Goal: Task Accomplishment & Management: Manage account settings

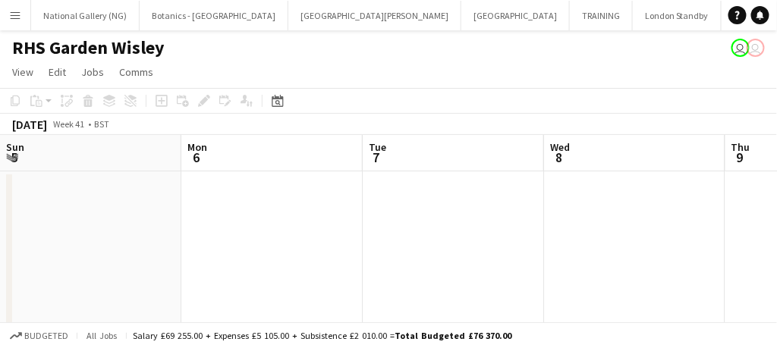
scroll to position [0, 440]
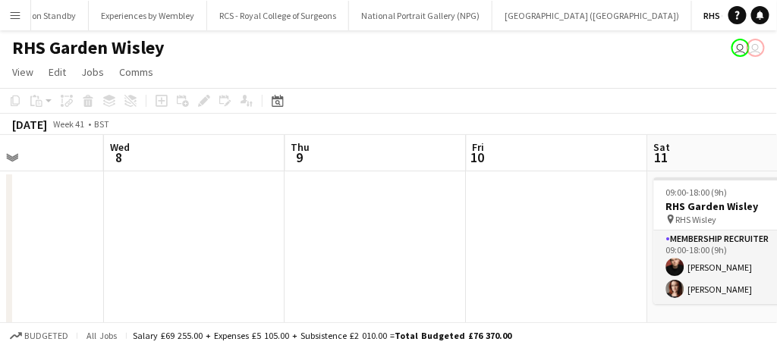
drag, startPoint x: 17, startPoint y: 14, endPoint x: 431, endPoint y: 189, distance: 449.2
click at [431, 189] on app-date-cell at bounding box center [375, 253] width 181 height 165
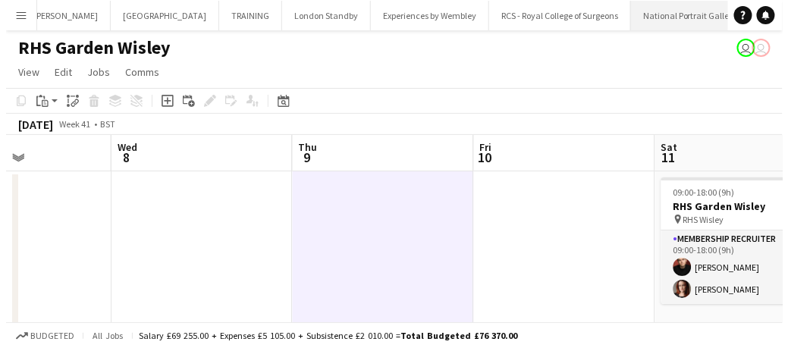
scroll to position [0, 356]
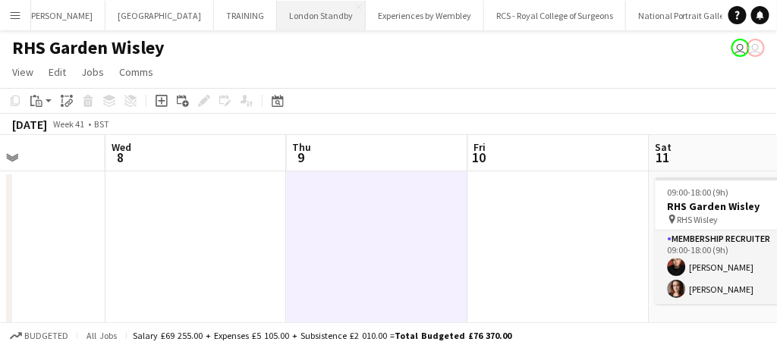
click at [277, 14] on button "London Standby Close" at bounding box center [321, 16] width 89 height 30
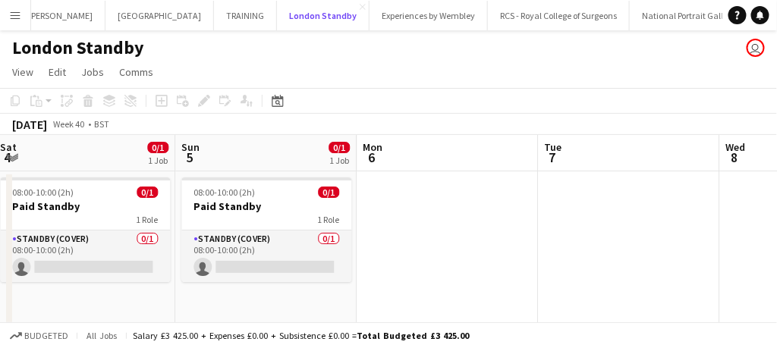
scroll to position [0, 598]
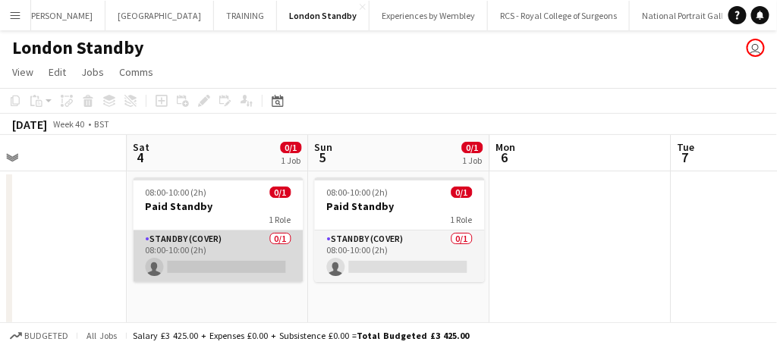
click at [272, 254] on app-card-role "Standby (cover) 0/1 08:00-10:00 (2h) single-neutral-actions" at bounding box center [219, 257] width 170 height 52
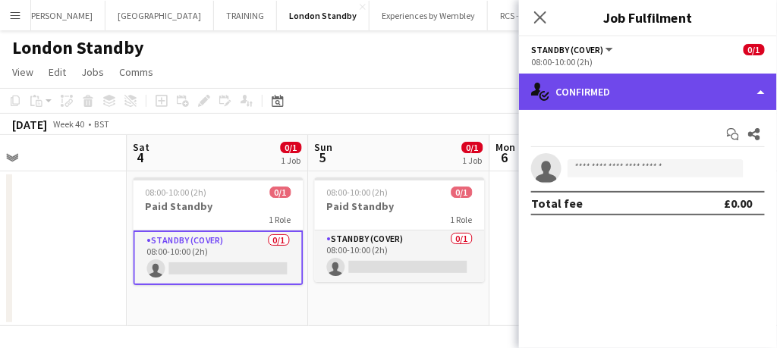
click at [686, 105] on div "single-neutral-actions-check-2 Confirmed" at bounding box center [648, 92] width 258 height 36
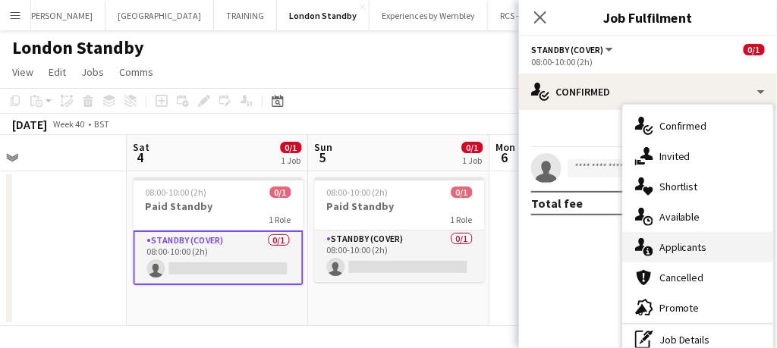
click at [677, 246] on span "Applicants" at bounding box center [683, 248] width 48 height 14
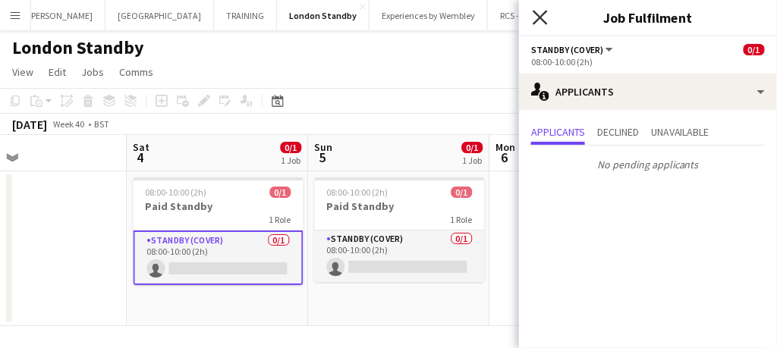
click at [540, 20] on icon "Close pop-in" at bounding box center [540, 17] width 14 height 14
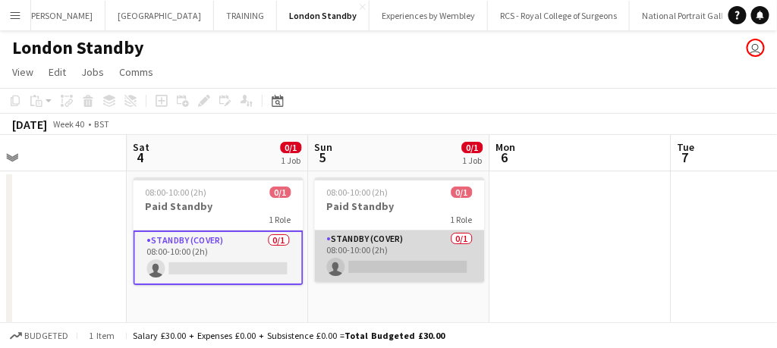
click at [428, 256] on app-card-role "Standby (cover) 0/1 08:00-10:00 (2h) single-neutral-actions" at bounding box center [400, 257] width 170 height 52
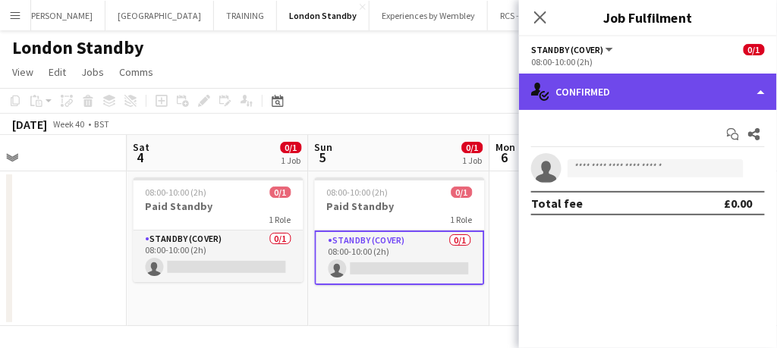
click at [613, 88] on div "single-neutral-actions-check-2 Confirmed" at bounding box center [648, 92] width 258 height 36
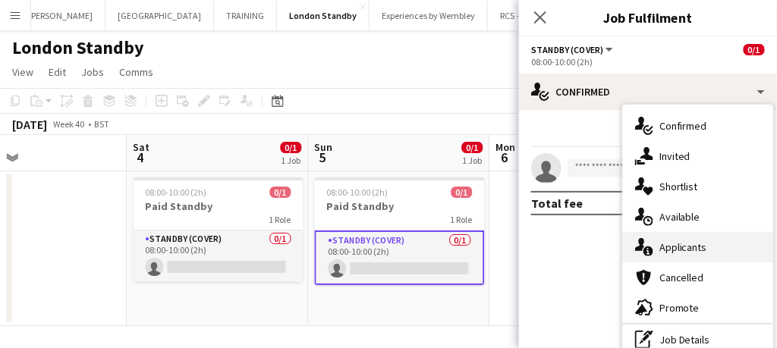
click at [668, 238] on div "single-neutral-actions-information Applicants" at bounding box center [698, 247] width 150 height 30
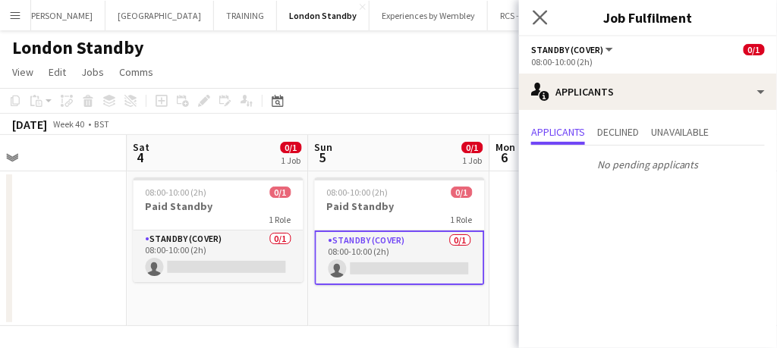
click at [542, 24] on icon "Close pop-in" at bounding box center [540, 17] width 14 height 14
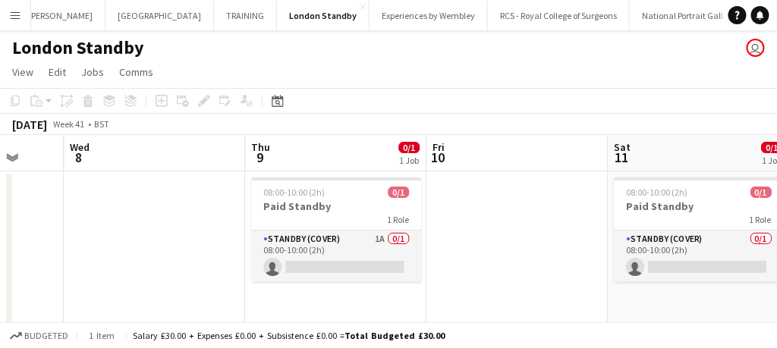
scroll to position [0, 659]
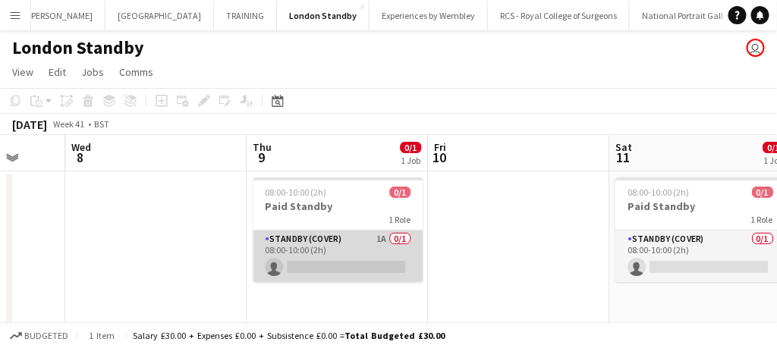
click at [355, 254] on app-card-role "Standby (cover) 1A 0/1 08:00-10:00 (2h) single-neutral-actions" at bounding box center [338, 257] width 170 height 52
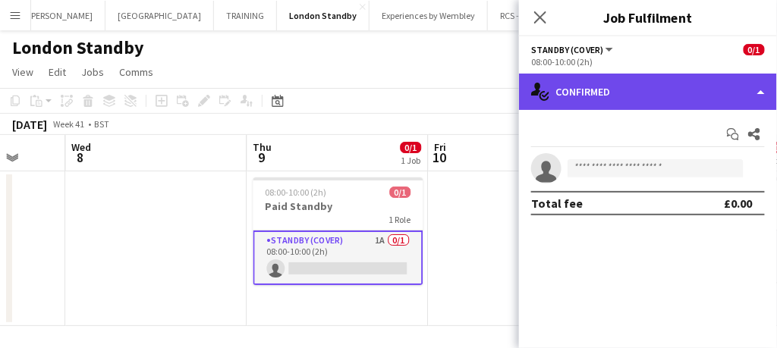
click at [586, 105] on div "single-neutral-actions-check-2 Confirmed" at bounding box center [648, 92] width 258 height 36
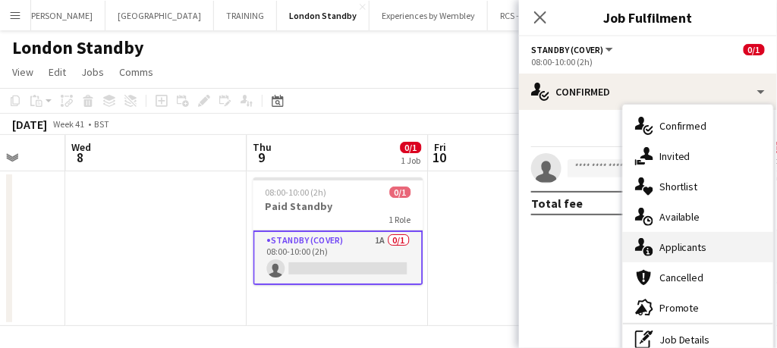
click at [678, 254] on div "single-neutral-actions-information Applicants" at bounding box center [698, 247] width 150 height 30
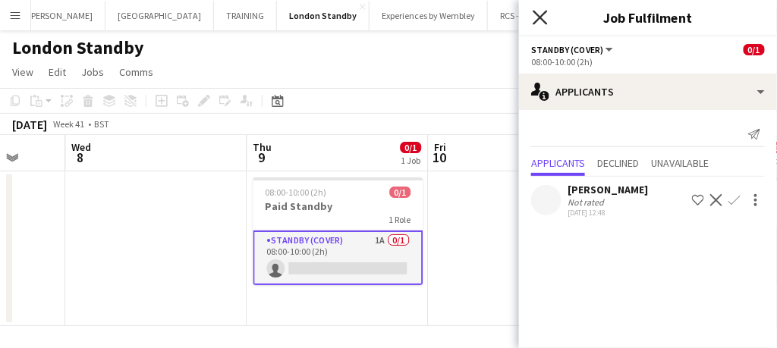
click at [541, 14] on icon "Close pop-in" at bounding box center [540, 17] width 14 height 14
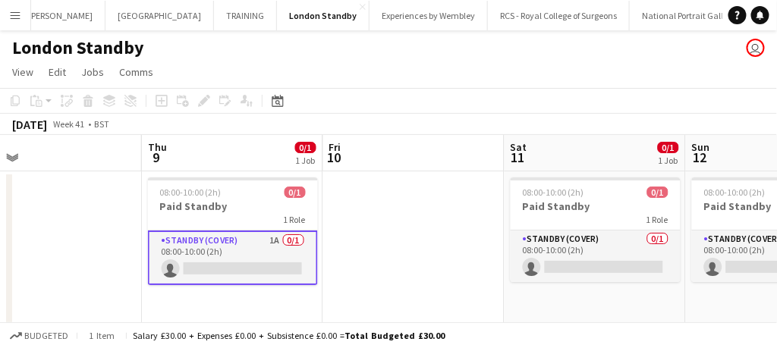
scroll to position [0, 420]
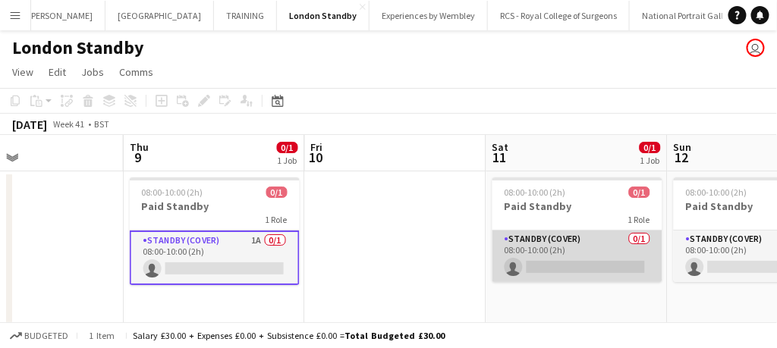
drag, startPoint x: 593, startPoint y: 264, endPoint x: 645, endPoint y: 267, distance: 52.4
click at [645, 267] on app-card-role "Standby (cover) 0/1 08:00-10:00 (2h) single-neutral-actions" at bounding box center [577, 257] width 170 height 52
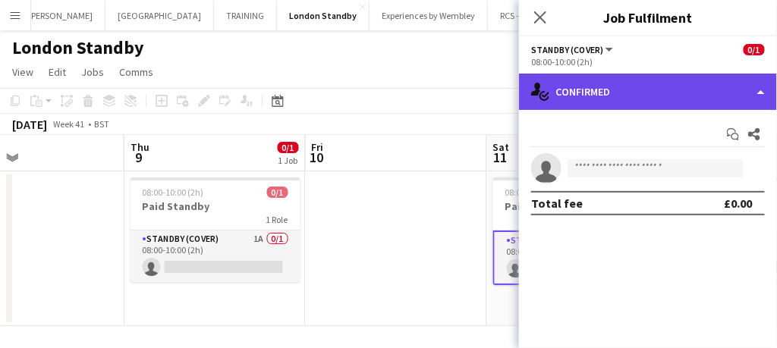
click at [612, 80] on div "single-neutral-actions-check-2 Confirmed" at bounding box center [648, 92] width 258 height 36
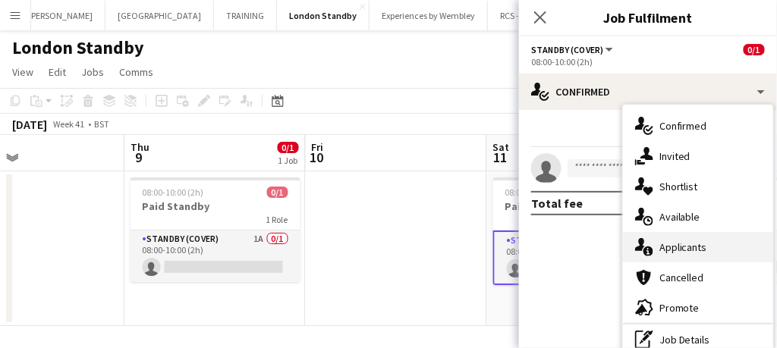
click at [702, 248] on span "Applicants" at bounding box center [683, 248] width 48 height 14
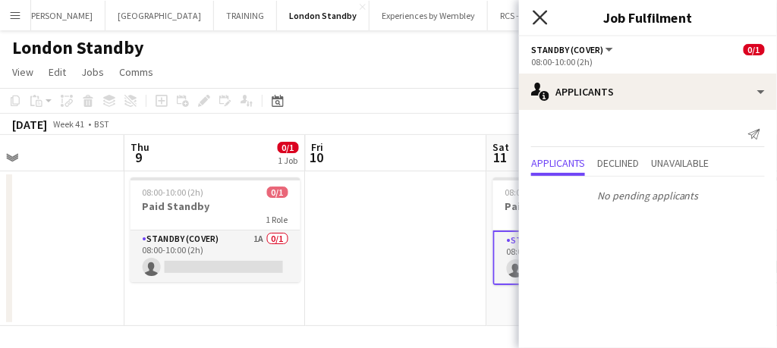
click at [538, 17] on icon at bounding box center [540, 17] width 14 height 14
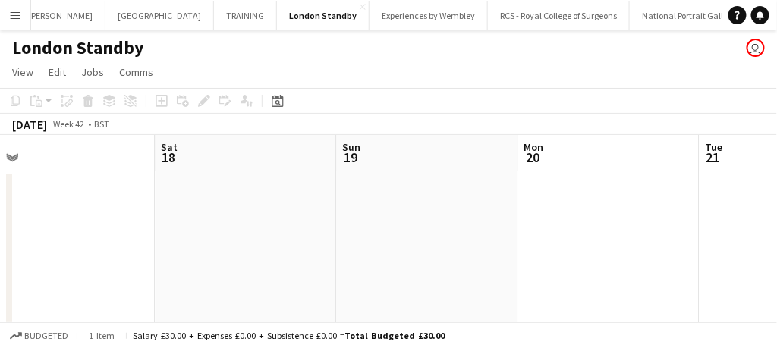
scroll to position [0, 680]
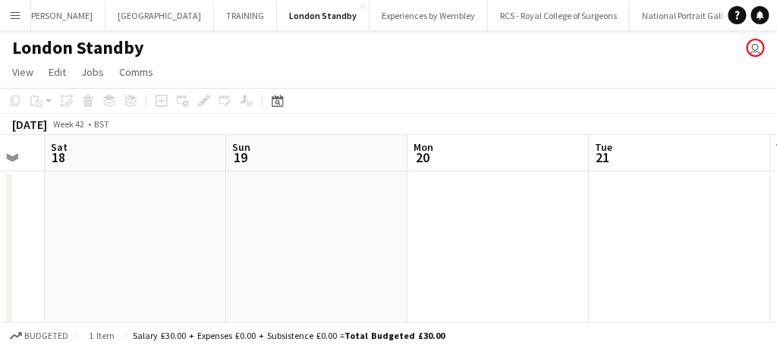
drag, startPoint x: 565, startPoint y: 348, endPoint x: 271, endPoint y: 288, distance: 300.3
drag, startPoint x: 271, startPoint y: 288, endPoint x: 112, endPoint y: 275, distance: 159.1
click at [112, 275] on app-date-cell at bounding box center [136, 248] width 181 height 155
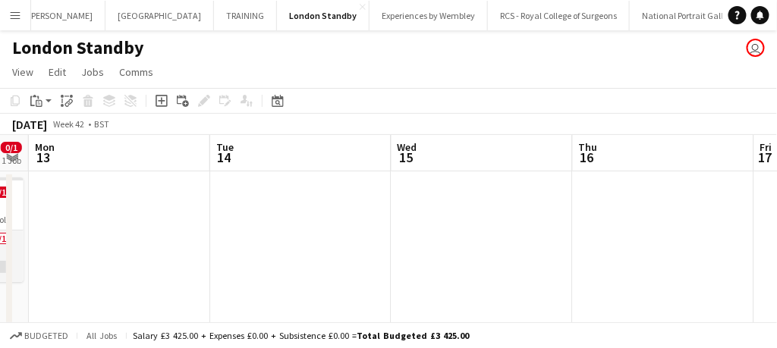
scroll to position [0, 455]
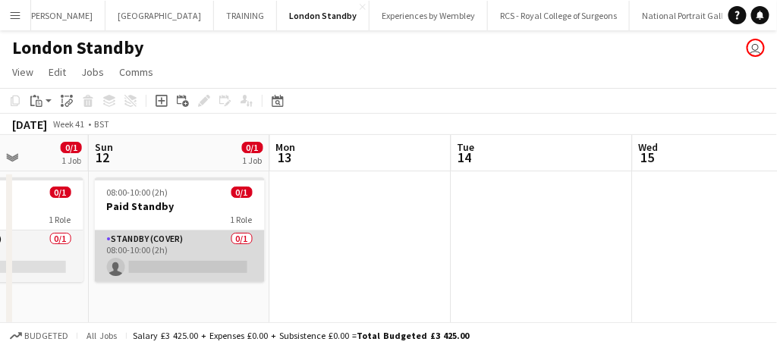
click at [188, 269] on app-card-role "Standby (cover) 0/1 08:00-10:00 (2h) single-neutral-actions" at bounding box center [180, 257] width 170 height 52
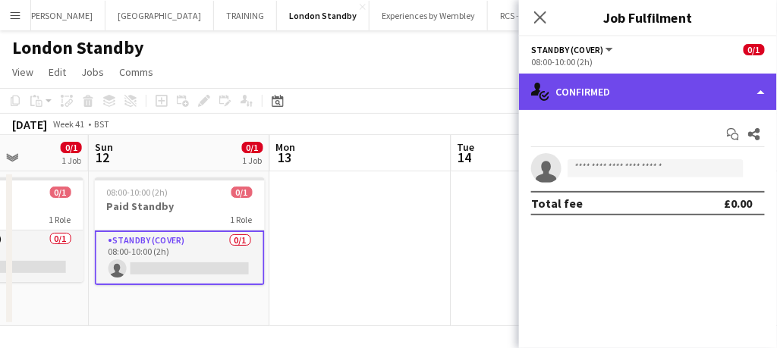
click at [584, 83] on div "single-neutral-actions-check-2 Confirmed" at bounding box center [648, 92] width 258 height 36
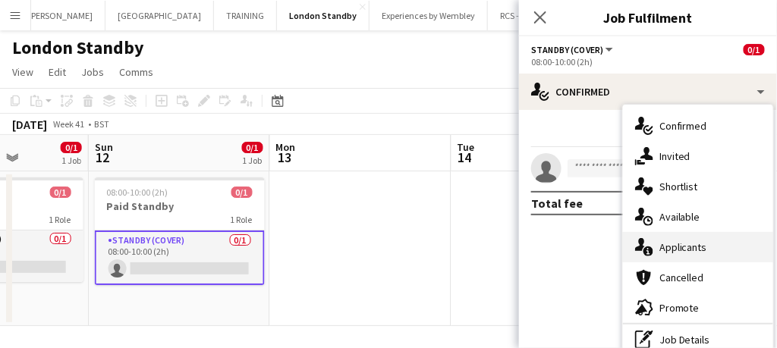
click at [672, 253] on span "Applicants" at bounding box center [683, 248] width 48 height 14
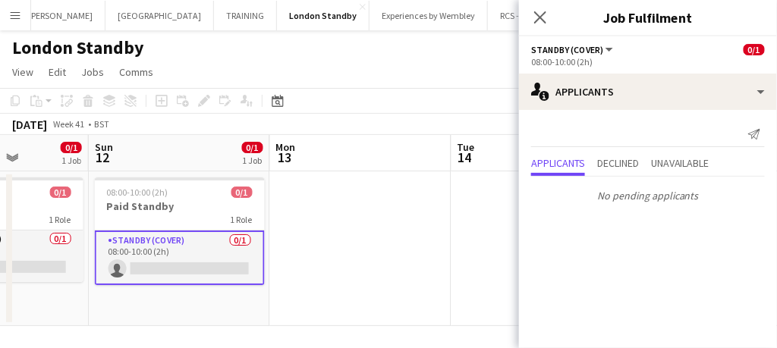
click at [422, 260] on app-date-cell at bounding box center [360, 248] width 181 height 155
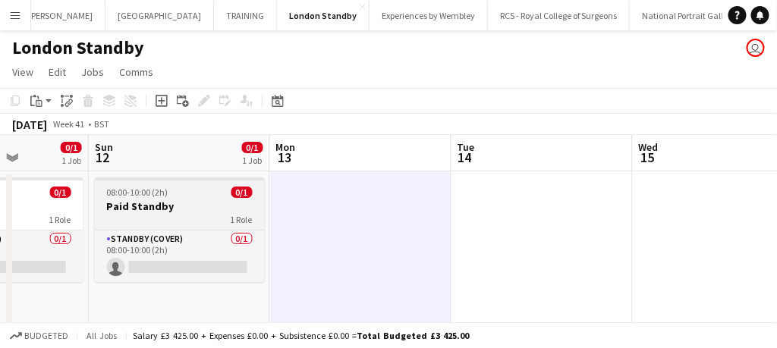
click at [177, 205] on h3 "Paid Standby" at bounding box center [180, 207] width 170 height 14
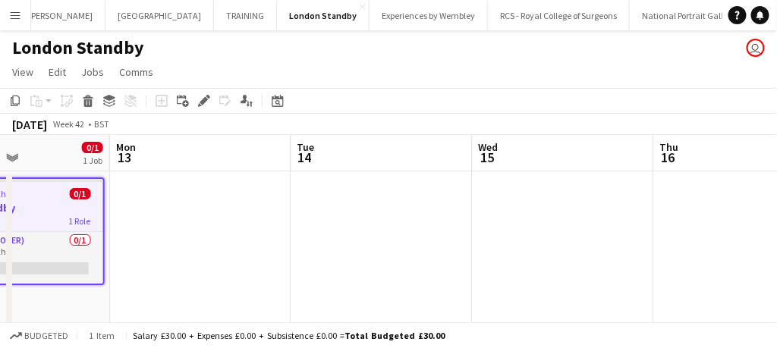
scroll to position [0, 348]
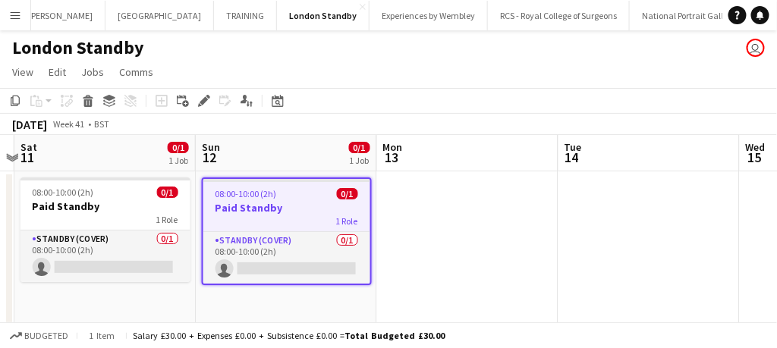
click at [313, 215] on div "1 Role" at bounding box center [286, 221] width 167 height 12
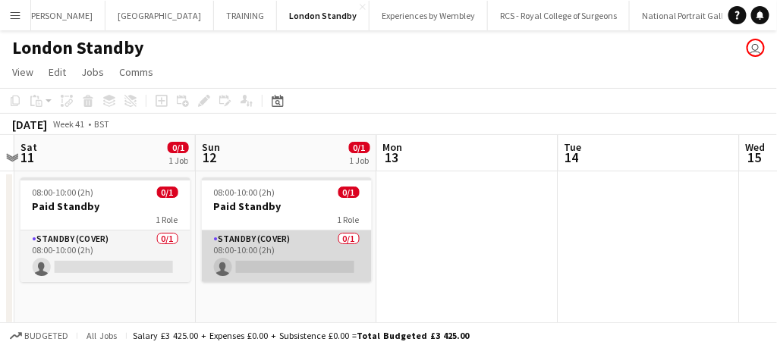
click at [307, 251] on app-card-role "Standby (cover) 0/1 08:00-10:00 (2h) single-neutral-actions" at bounding box center [287, 257] width 170 height 52
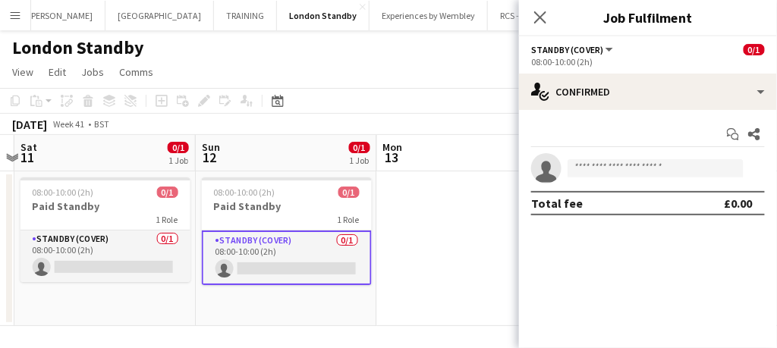
click at [417, 222] on app-date-cell at bounding box center [467, 248] width 181 height 155
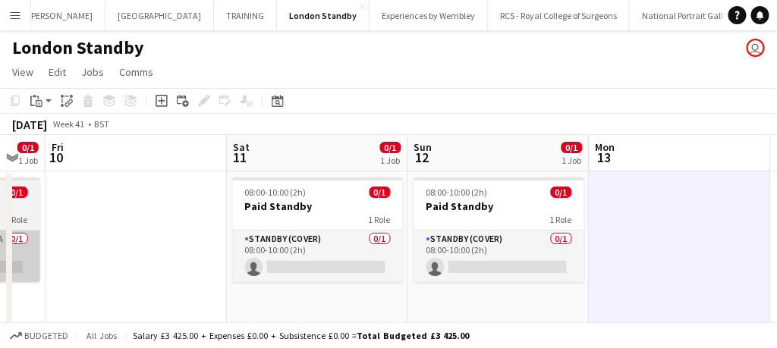
scroll to position [0, 379]
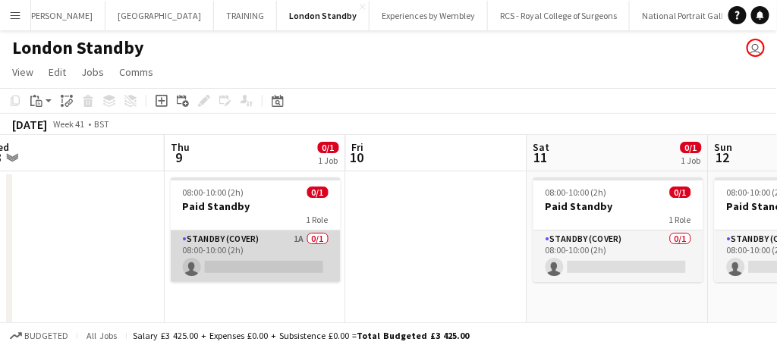
click at [272, 250] on app-card-role "Standby (cover) 1A 0/1 08:00-10:00 (2h) single-neutral-actions" at bounding box center [256, 257] width 170 height 52
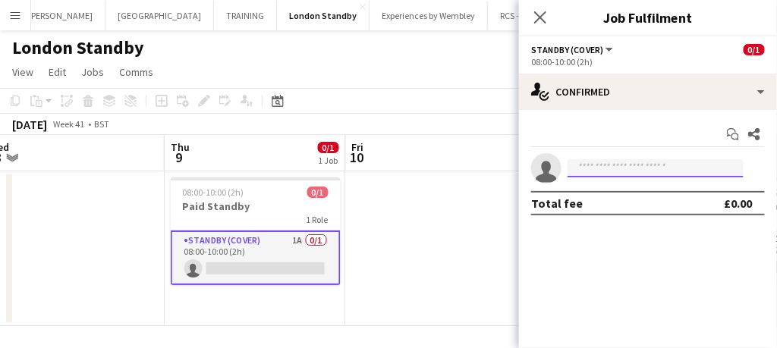
click at [590, 167] on input at bounding box center [656, 168] width 176 height 18
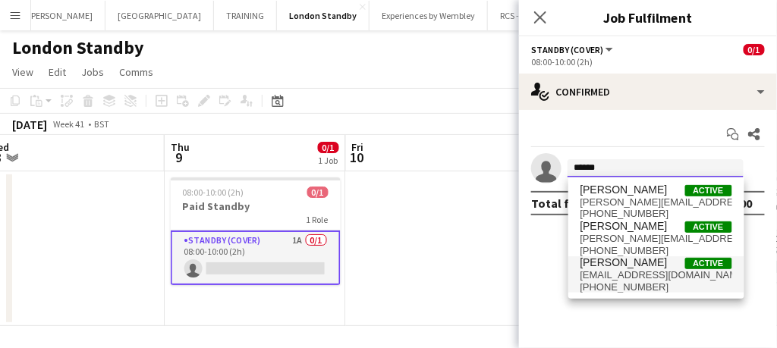
type input "******"
click at [625, 268] on span "[PERSON_NAME]" at bounding box center [624, 262] width 87 height 13
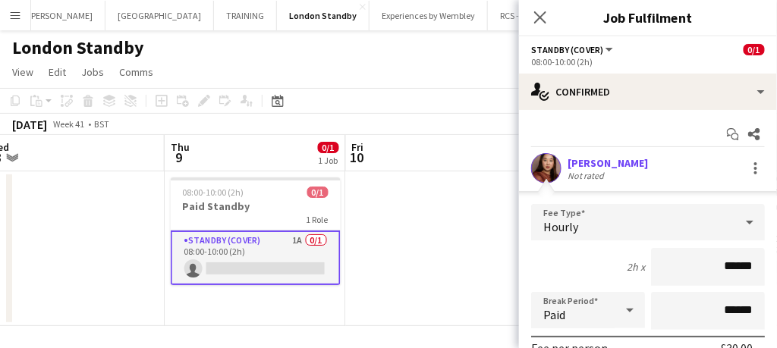
scroll to position [214, 0]
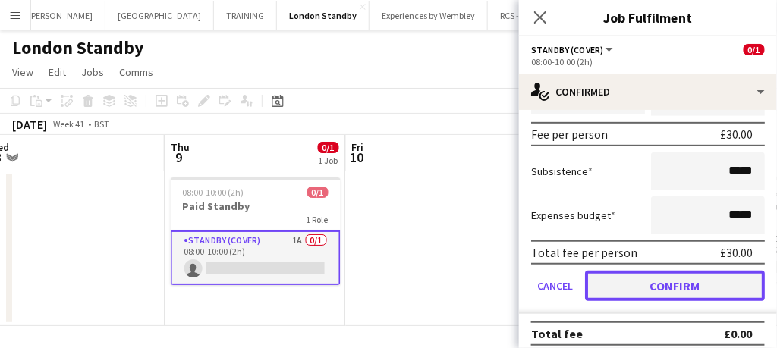
click at [635, 288] on button "Confirm" at bounding box center [675, 286] width 180 height 30
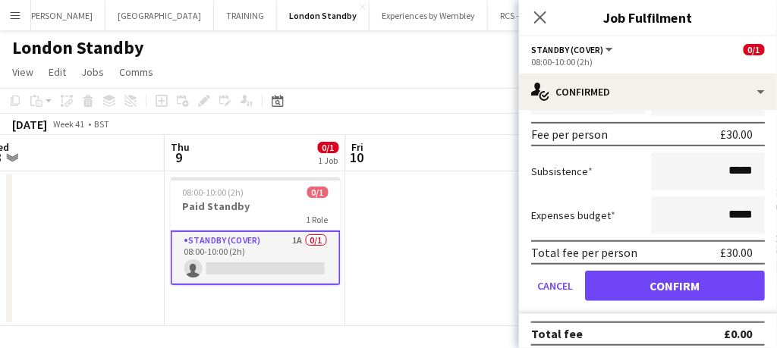
scroll to position [0, 0]
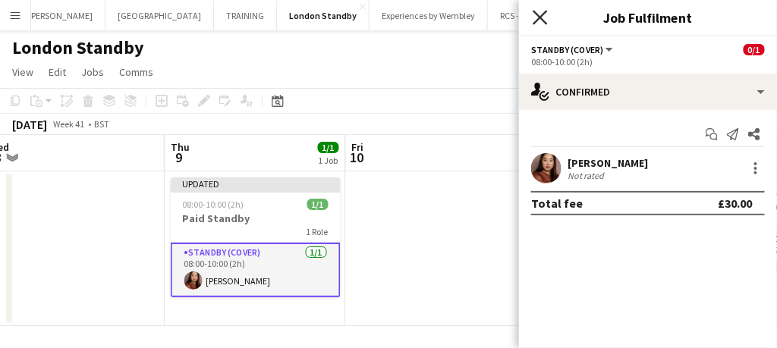
click at [541, 18] on icon at bounding box center [540, 17] width 14 height 14
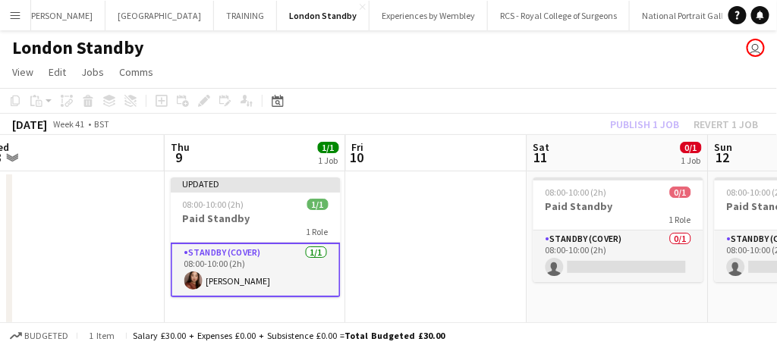
click at [263, 268] on app-card-role "Standby (cover) [DATE] 08:00-10:00 (2h) [PERSON_NAME]" at bounding box center [256, 270] width 170 height 55
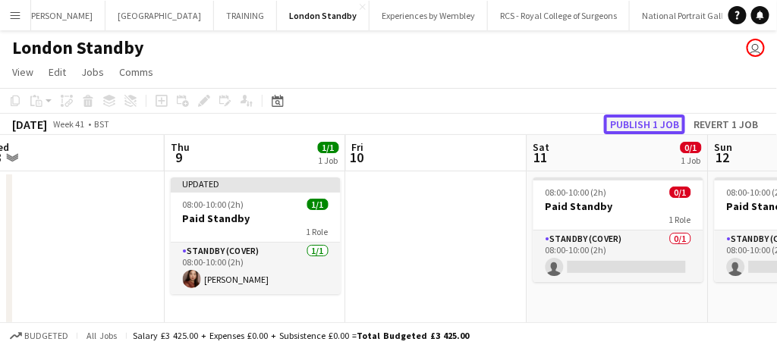
click at [637, 124] on button "Publish 1 job" at bounding box center [644, 125] width 81 height 20
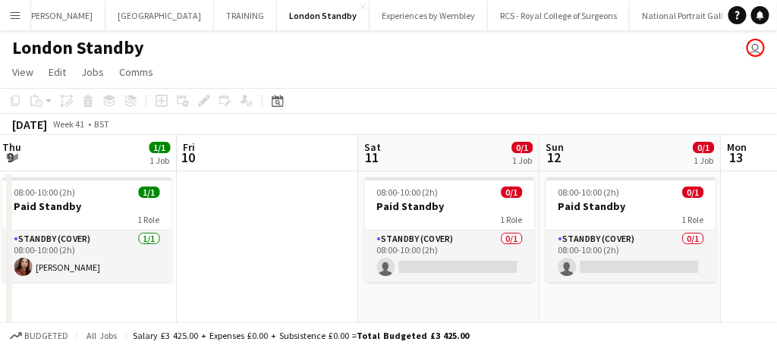
scroll to position [0, 549]
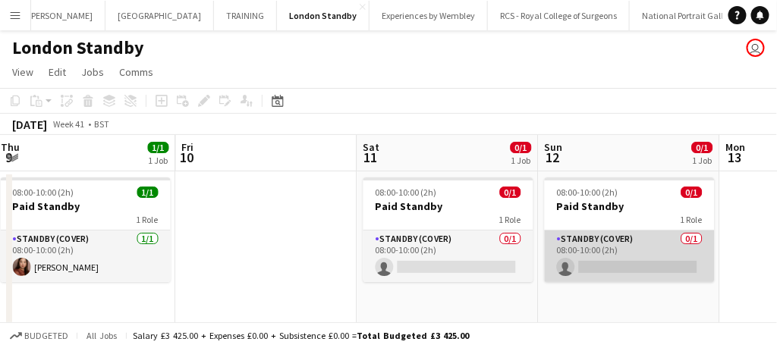
click at [643, 264] on app-card-role "Standby (cover) 0/1 08:00-10:00 (2h) single-neutral-actions" at bounding box center [630, 257] width 170 height 52
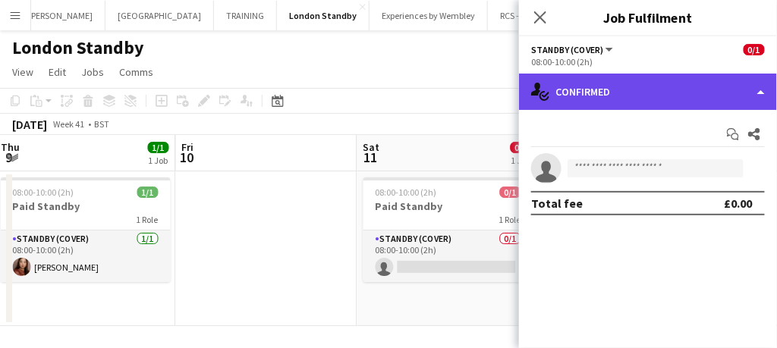
click at [669, 96] on div "single-neutral-actions-check-2 Confirmed" at bounding box center [648, 92] width 258 height 36
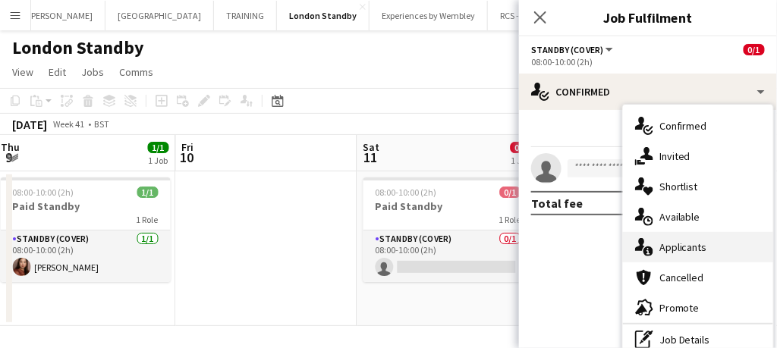
click at [684, 247] on span "Applicants" at bounding box center [683, 248] width 48 height 14
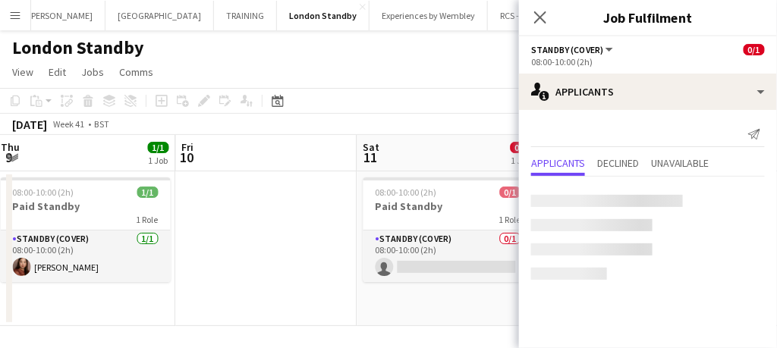
click at [684, 247] on mat-expansion-panel "users2 Applicants Send notification Applicants Declined Unavailable" at bounding box center [648, 229] width 258 height 238
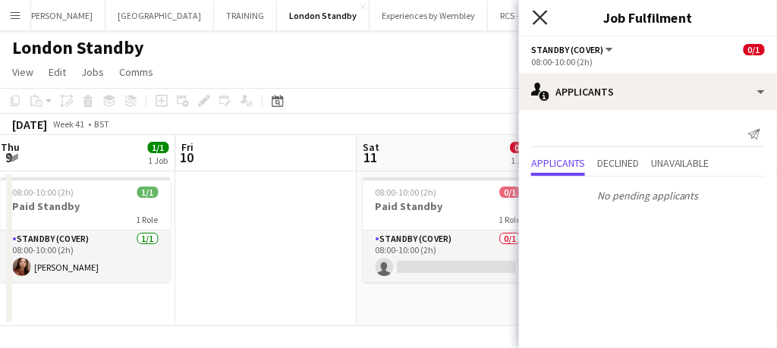
click at [536, 16] on icon "Close pop-in" at bounding box center [540, 17] width 14 height 14
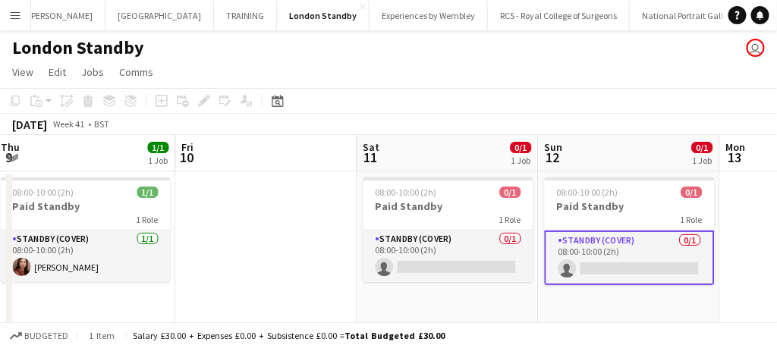
click at [630, 253] on app-card-role "Standby (cover) 0/1 08:00-10:00 (2h) single-neutral-actions" at bounding box center [630, 258] width 170 height 55
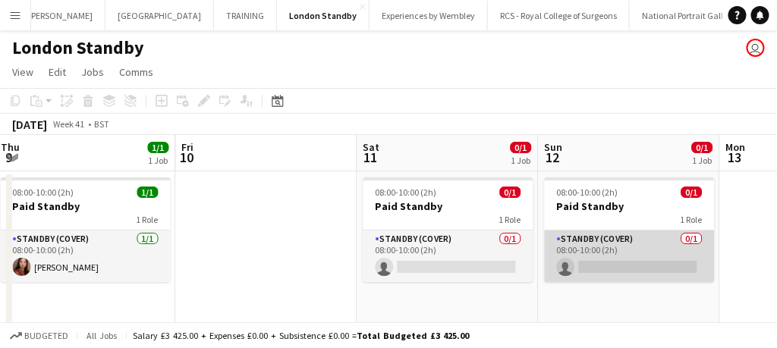
click at [630, 253] on app-card-role "Standby (cover) 0/1 08:00-10:00 (2h) single-neutral-actions" at bounding box center [630, 257] width 170 height 52
click at [630, 253] on body "Menu Boards Boards Boards All jobs Status Workforce Workforce My Workforce Recr…" at bounding box center [388, 176] width 777 height 352
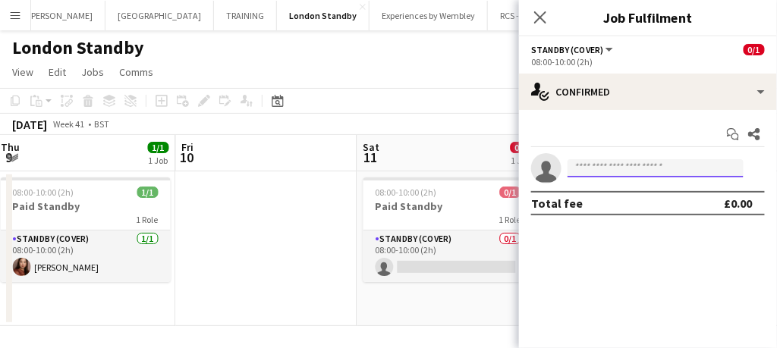
click at [617, 166] on input at bounding box center [656, 168] width 176 height 18
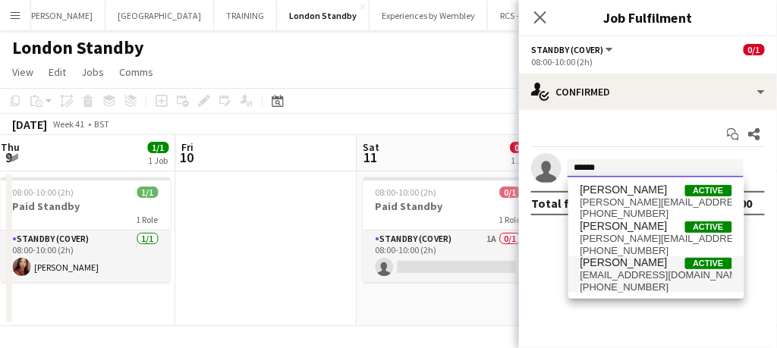
type input "******"
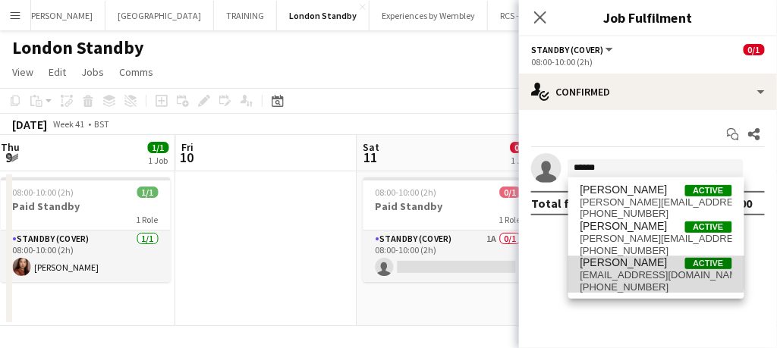
click at [612, 266] on span "[PERSON_NAME]" at bounding box center [624, 262] width 87 height 13
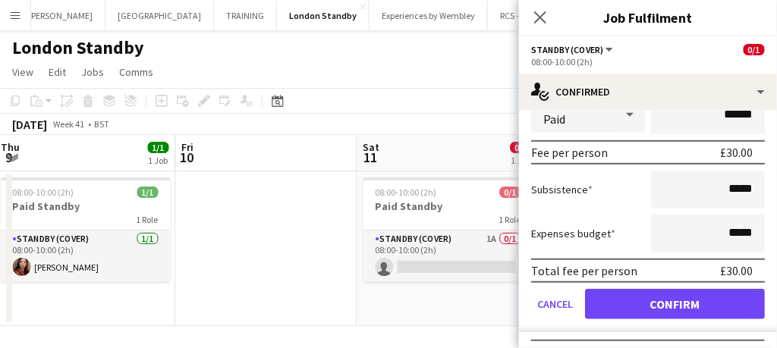
scroll to position [222, 0]
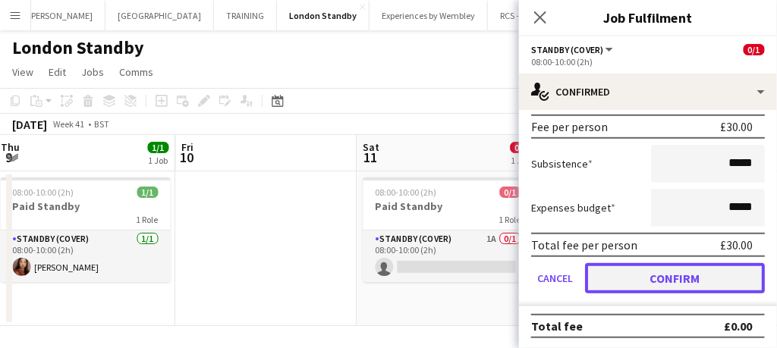
click at [625, 274] on button "Confirm" at bounding box center [675, 278] width 180 height 30
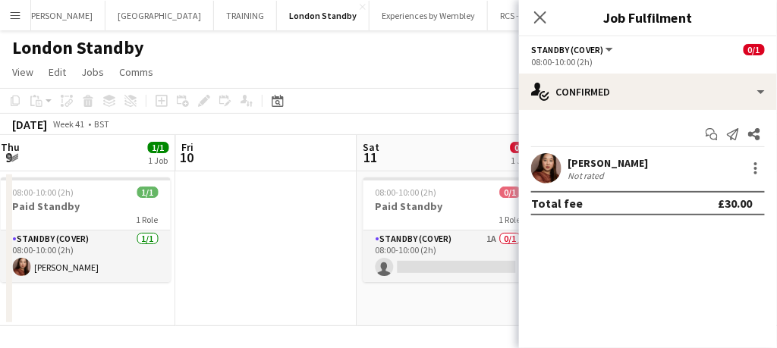
scroll to position [0, 0]
click at [541, 19] on icon at bounding box center [540, 17] width 14 height 14
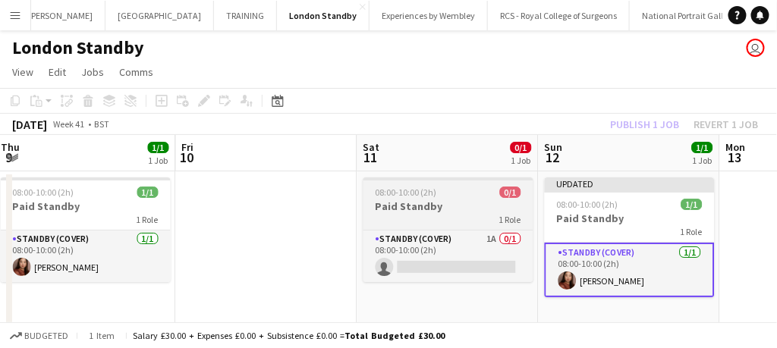
scroll to position [3, 0]
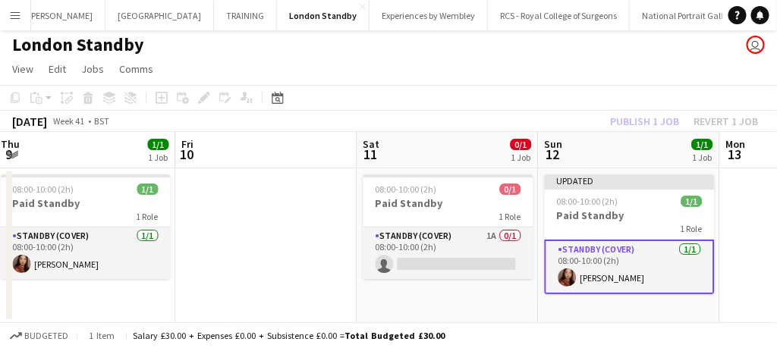
click at [670, 260] on app-card-role "Standby (cover) [DATE] 08:00-10:00 (2h) [PERSON_NAME]" at bounding box center [630, 267] width 170 height 55
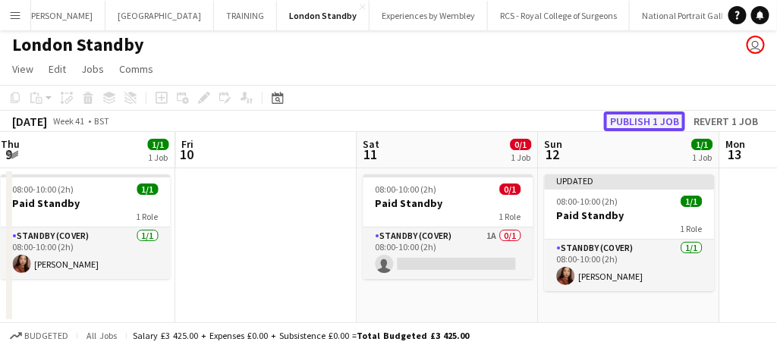
click at [641, 120] on button "Publish 1 job" at bounding box center [644, 122] width 81 height 20
